Goal: Information Seeking & Learning: Learn about a topic

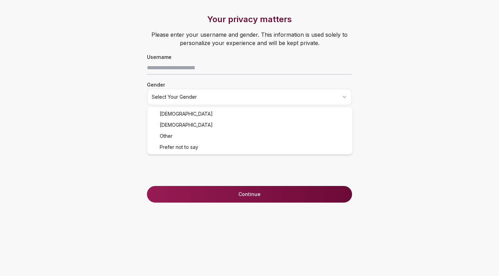
click at [190, 90] on html "Your privacy matters Please enter your username and gender. This information is…" at bounding box center [249, 138] width 499 height 276
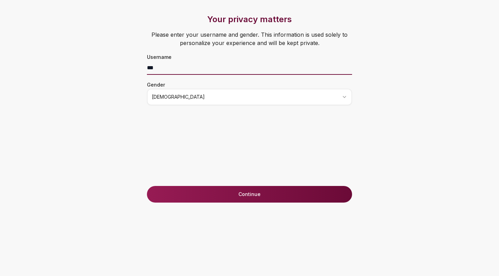
type input "***"
click at [264, 197] on button "Continue" at bounding box center [249, 194] width 205 height 17
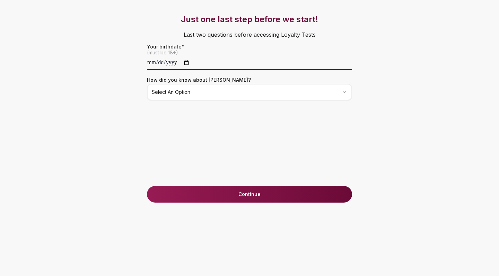
click at [169, 66] on input "date" at bounding box center [249, 63] width 205 height 14
click at [174, 65] on input "date" at bounding box center [249, 63] width 205 height 14
click at [182, 64] on input "**********" at bounding box center [249, 63] width 205 height 14
click at [243, 179] on div "**********" at bounding box center [249, 100] width 233 height 172
click at [152, 62] on input "**********" at bounding box center [249, 63] width 205 height 14
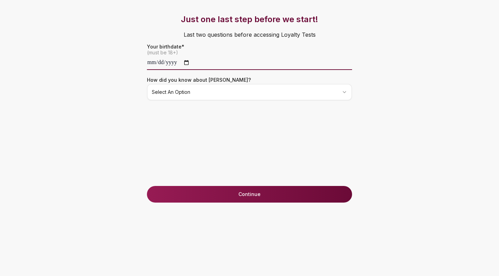
type input "**********"
click at [227, 125] on div "**********" at bounding box center [249, 100] width 233 height 172
click at [202, 89] on html "**********" at bounding box center [249, 138] width 499 height 276
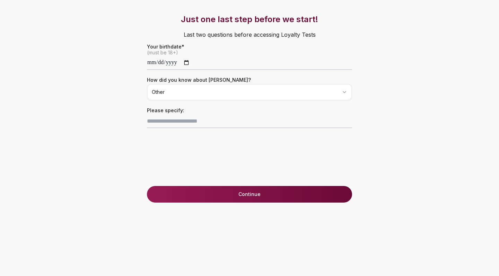
click at [190, 97] on html "**********" at bounding box center [249, 138] width 499 height 276
click at [187, 192] on button "Continue" at bounding box center [249, 194] width 205 height 17
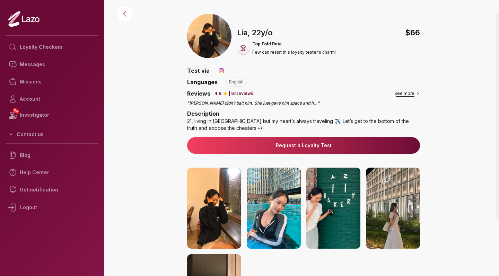
click at [409, 95] on button "See more" at bounding box center [407, 93] width 26 height 7
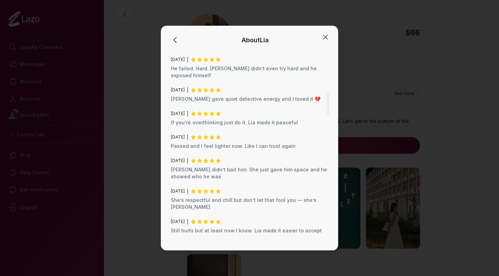
scroll to position [367, 0]
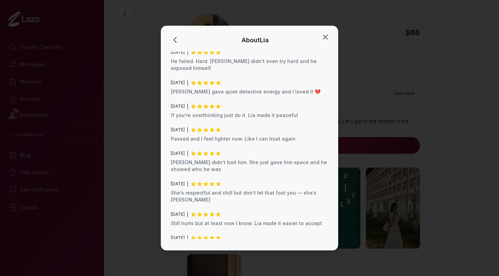
click at [354, 195] on div at bounding box center [249, 138] width 499 height 276
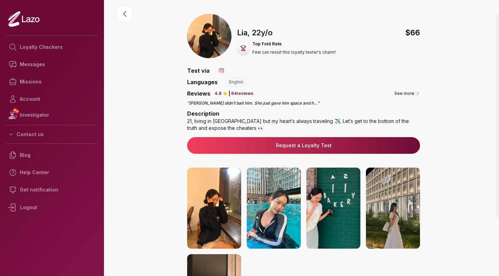
click at [229, 213] on img at bounding box center [214, 208] width 54 height 81
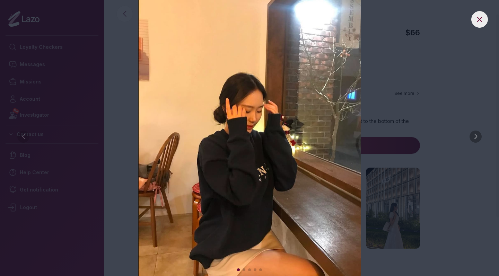
click at [473, 138] on div at bounding box center [476, 137] width 12 height 12
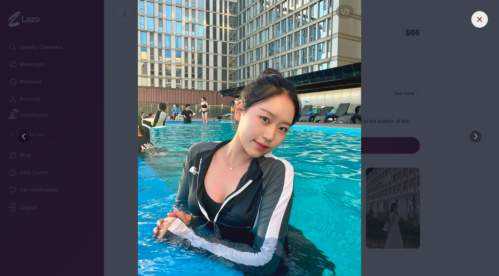
click at [474, 138] on div at bounding box center [476, 137] width 12 height 12
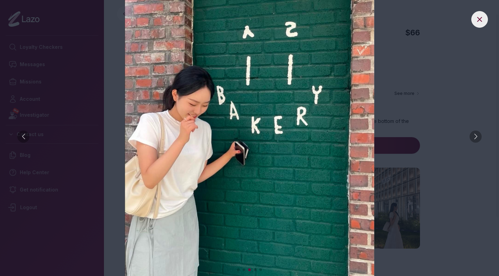
click at [474, 138] on div at bounding box center [476, 137] width 12 height 12
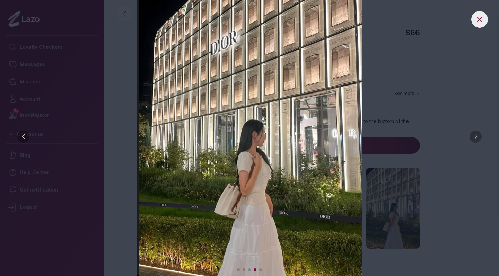
click at [474, 138] on div at bounding box center [476, 137] width 12 height 12
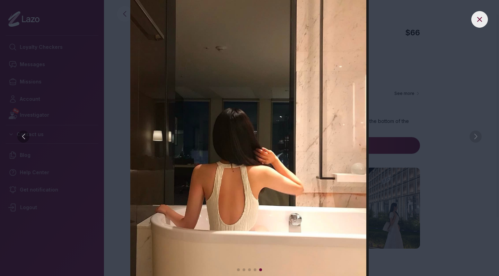
click at [438, 180] on img at bounding box center [249, 138] width 471 height 276
click at [479, 22] on icon at bounding box center [479, 19] width 8 height 8
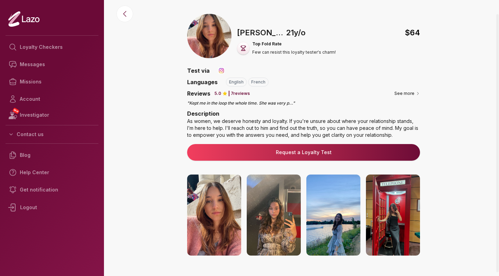
click at [205, 203] on img at bounding box center [214, 215] width 54 height 81
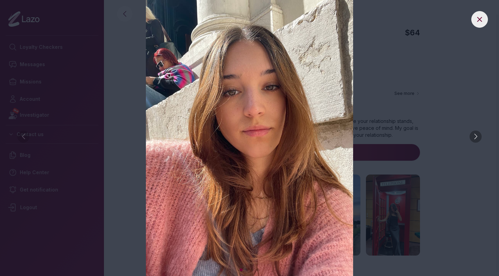
click at [475, 135] on div at bounding box center [476, 137] width 12 height 12
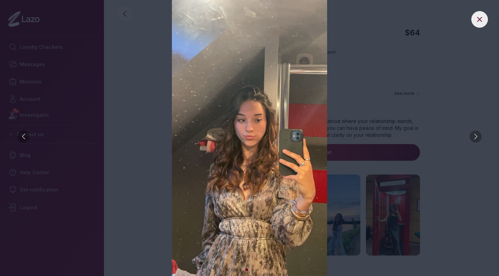
click at [475, 135] on div at bounding box center [476, 137] width 12 height 12
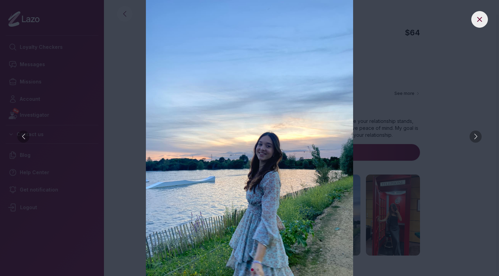
click at [476, 135] on div at bounding box center [476, 137] width 12 height 12
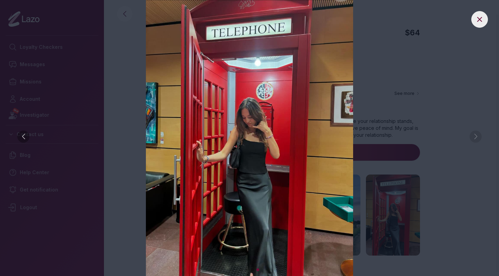
click at [451, 151] on img at bounding box center [249, 138] width 471 height 276
click at [474, 18] on button at bounding box center [479, 19] width 17 height 17
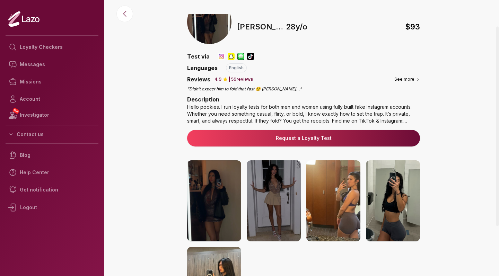
scroll to position [18, 0]
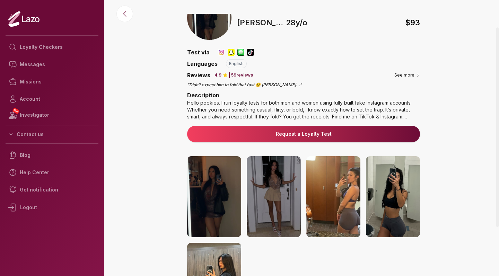
click at [230, 199] on img at bounding box center [214, 196] width 54 height 81
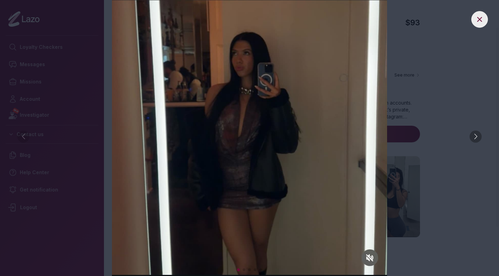
click at [476, 133] on div at bounding box center [476, 137] width 12 height 12
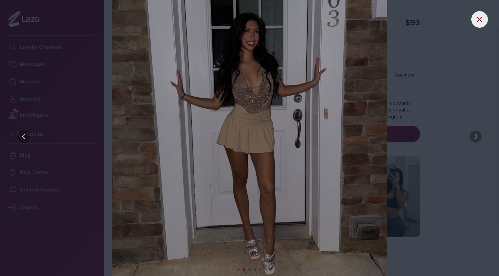
click at [476, 133] on div at bounding box center [476, 137] width 12 height 12
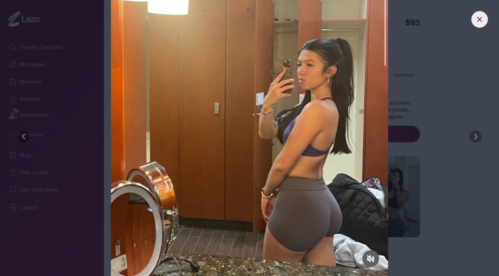
click at [476, 133] on div at bounding box center [476, 137] width 12 height 12
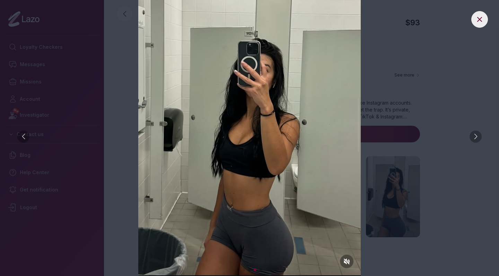
click at [476, 133] on div at bounding box center [476, 137] width 12 height 12
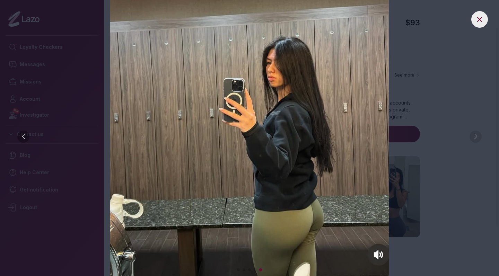
click at [454, 149] on img at bounding box center [249, 138] width 471 height 276
click at [477, 20] on icon at bounding box center [479, 19] width 8 height 8
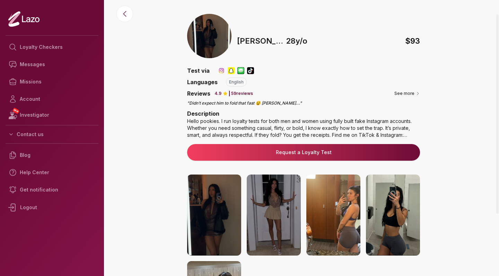
scroll to position [0, 0]
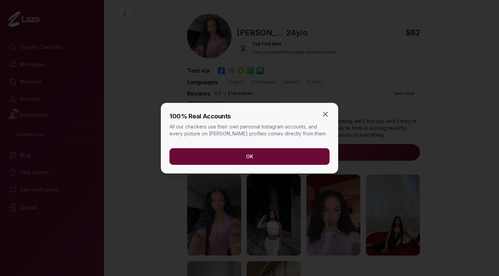
click at [259, 151] on button "OK" at bounding box center [249, 156] width 160 height 17
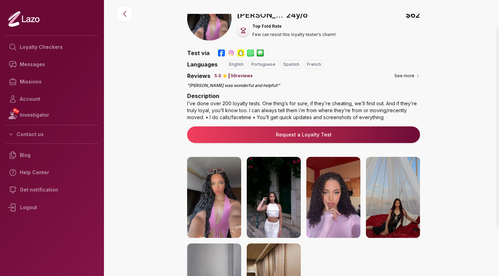
scroll to position [19, 0]
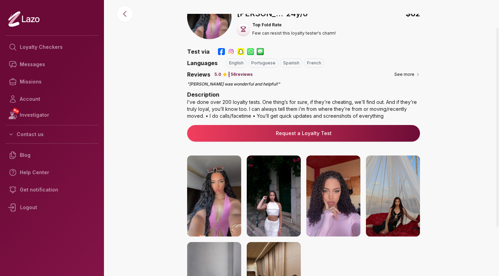
click at [257, 191] on img at bounding box center [274, 196] width 54 height 81
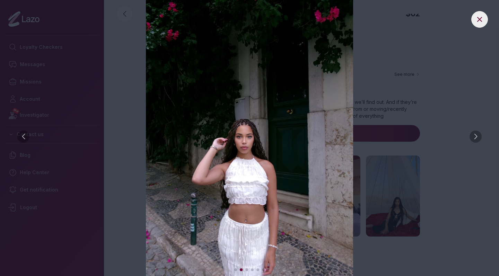
click at [477, 136] on div at bounding box center [476, 137] width 12 height 12
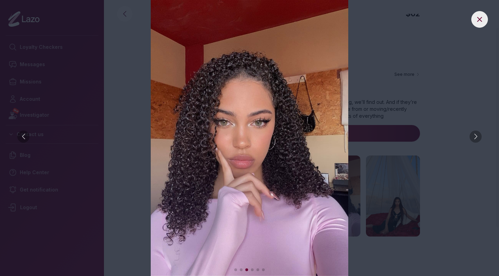
click at [477, 136] on div at bounding box center [476, 137] width 12 height 12
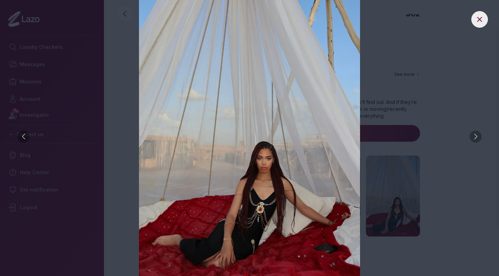
click at [477, 136] on div at bounding box center [476, 137] width 12 height 12
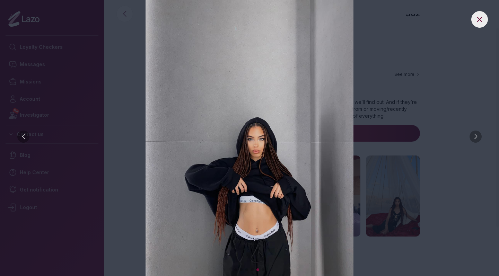
click at [477, 136] on div at bounding box center [476, 137] width 12 height 12
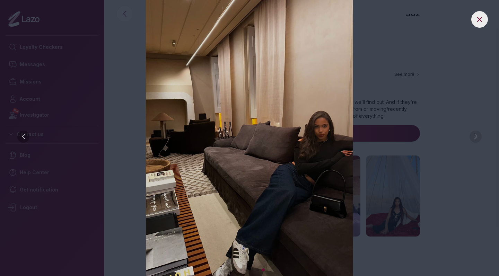
click at [468, 128] on img at bounding box center [249, 138] width 471 height 276
click at [481, 21] on icon at bounding box center [479, 19] width 4 height 4
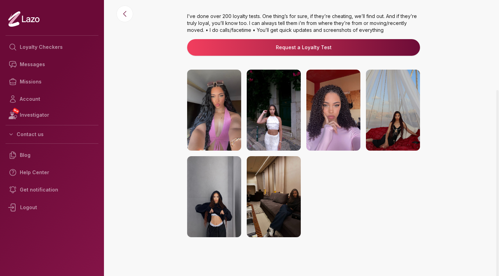
scroll to position [105, 0]
click at [210, 121] on img at bounding box center [214, 110] width 54 height 81
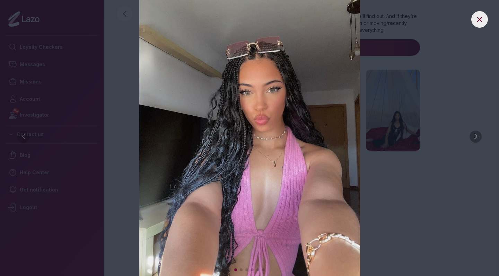
click at [475, 139] on div at bounding box center [476, 137] width 12 height 12
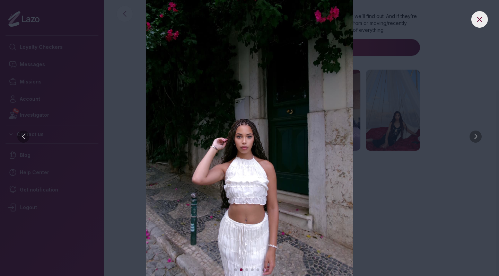
click at [475, 138] on div at bounding box center [476, 137] width 12 height 12
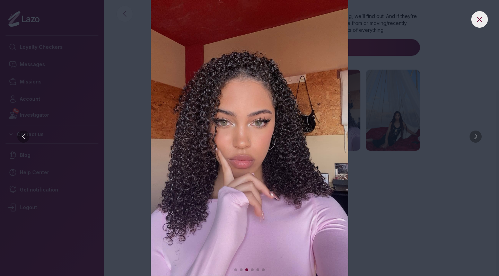
click at [475, 138] on div at bounding box center [476, 137] width 12 height 12
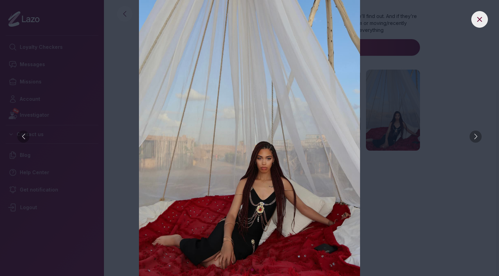
click at [475, 138] on div at bounding box center [476, 137] width 12 height 12
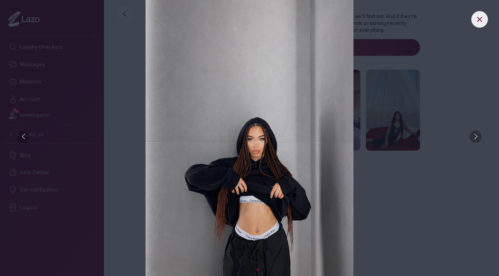
click at [475, 138] on div at bounding box center [476, 137] width 12 height 12
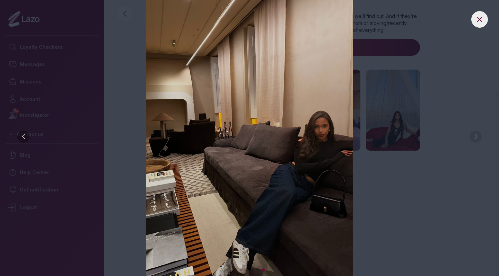
click at [475, 138] on img at bounding box center [249, 138] width 471 height 276
click at [435, 173] on img at bounding box center [249, 138] width 471 height 276
click at [477, 24] on button at bounding box center [479, 19] width 17 height 17
